Goal: Transaction & Acquisition: Purchase product/service

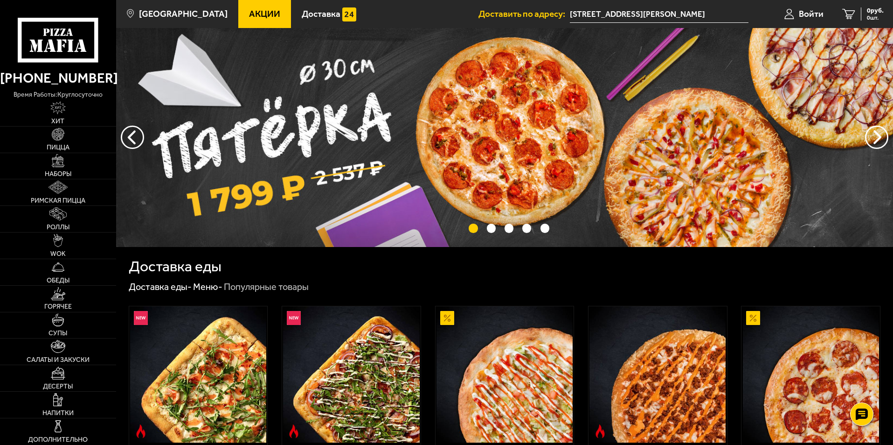
scroll to position [233, 0]
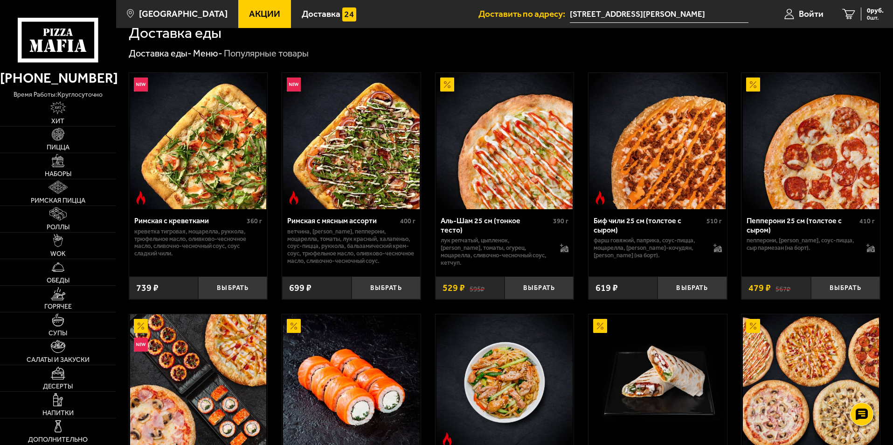
click at [249, 18] on span "Акции" at bounding box center [264, 13] width 31 height 9
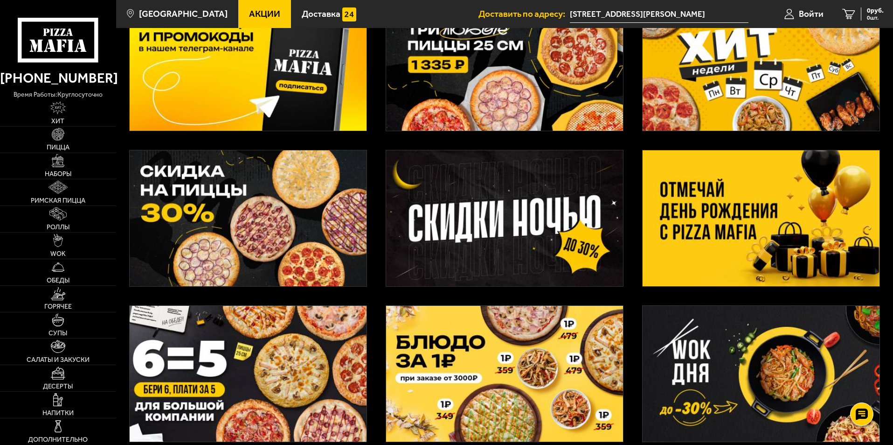
click at [459, 217] on img at bounding box center [504, 218] width 237 height 136
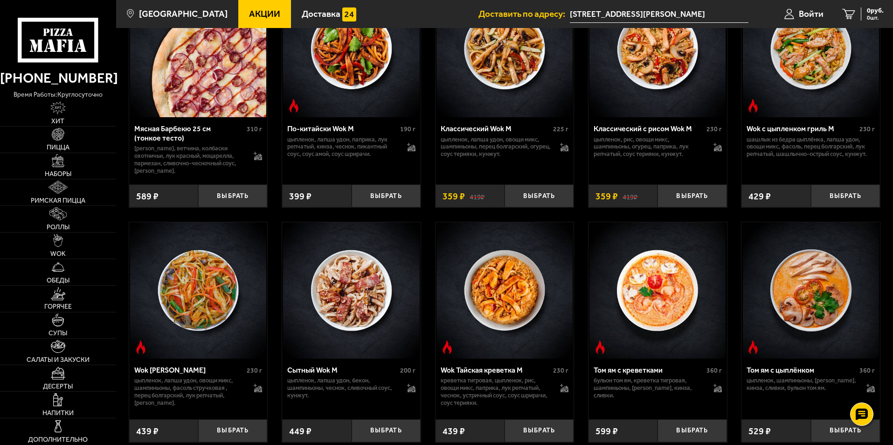
scroll to position [886, 0]
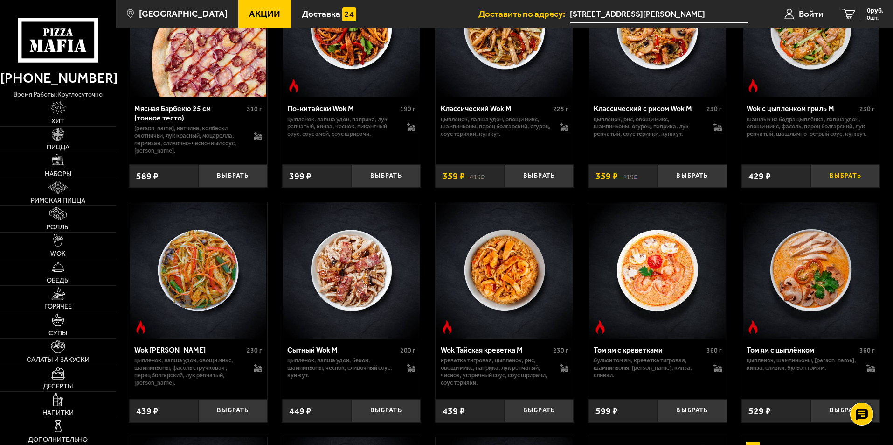
click at [838, 179] on button "Выбрать" at bounding box center [845, 175] width 69 height 23
click at [869, 16] on span "1 шт." at bounding box center [872, 18] width 24 height 6
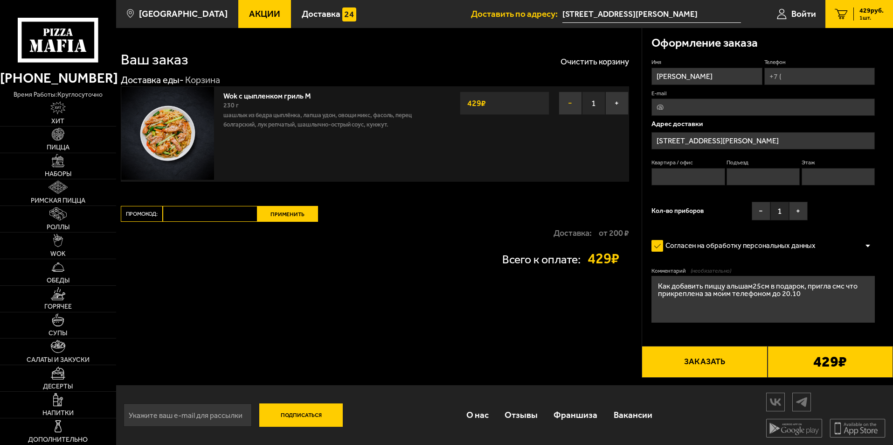
click at [567, 103] on button "−" at bounding box center [570, 102] width 23 height 23
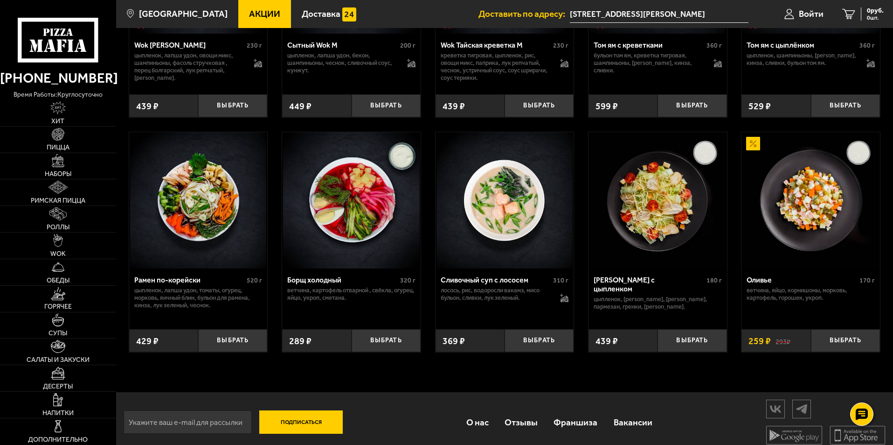
scroll to position [1202, 0]
